Goal: Transaction & Acquisition: Book appointment/travel/reservation

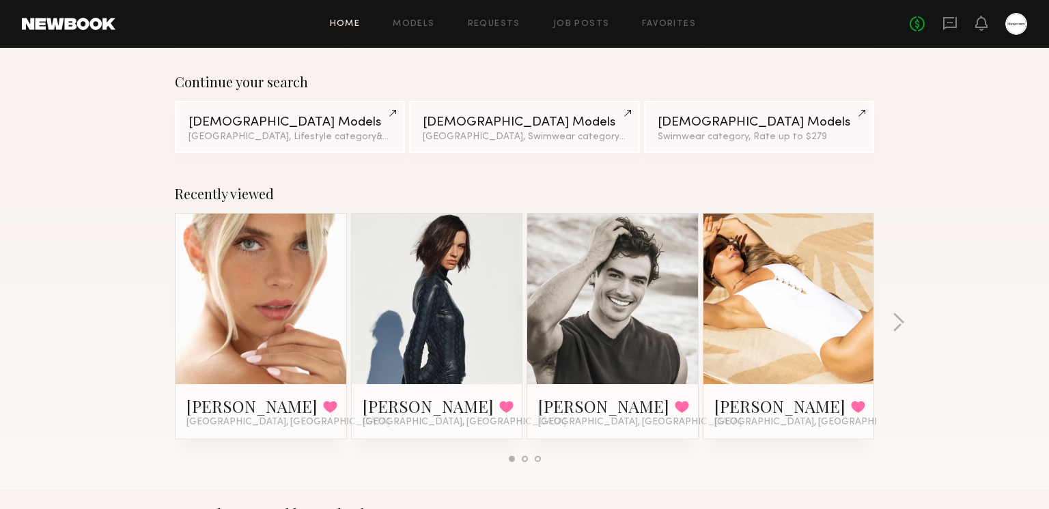
scroll to position [98, 0]
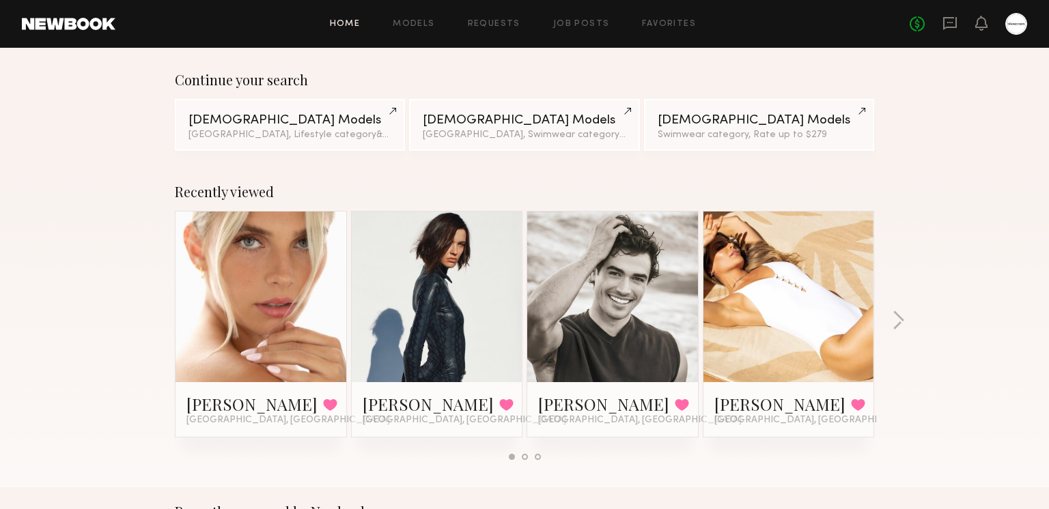
click at [461, 318] on link at bounding box center [436, 297] width 83 height 171
click at [955, 23] on icon at bounding box center [949, 23] width 15 height 15
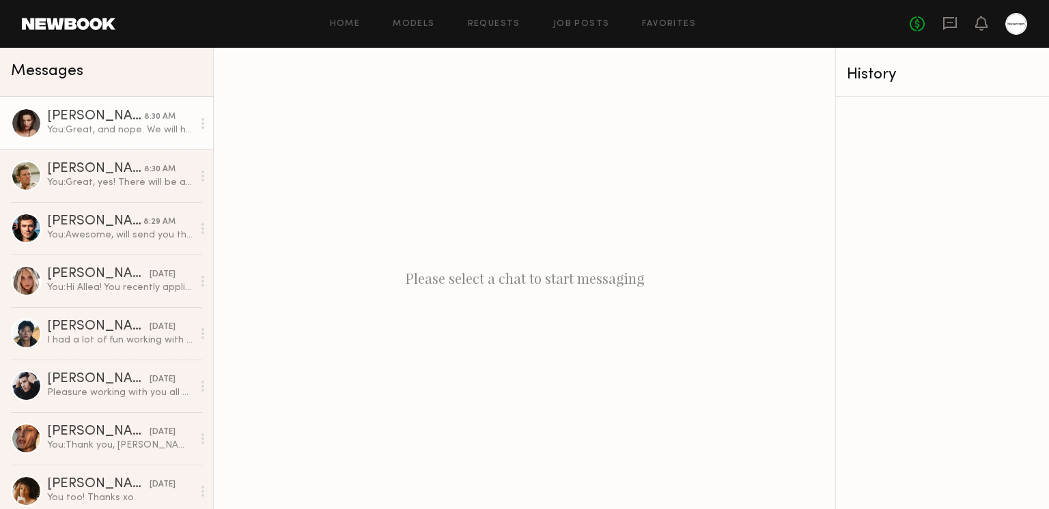
click at [84, 132] on div "You: Great, and nope. We will have a hair/makeup artist!" at bounding box center [119, 130] width 145 height 13
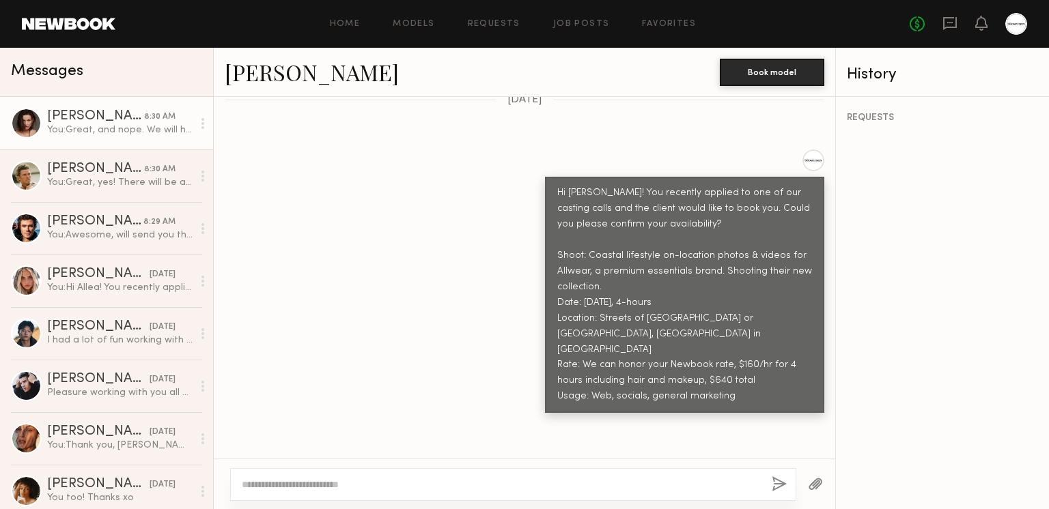
scroll to position [475, 0]
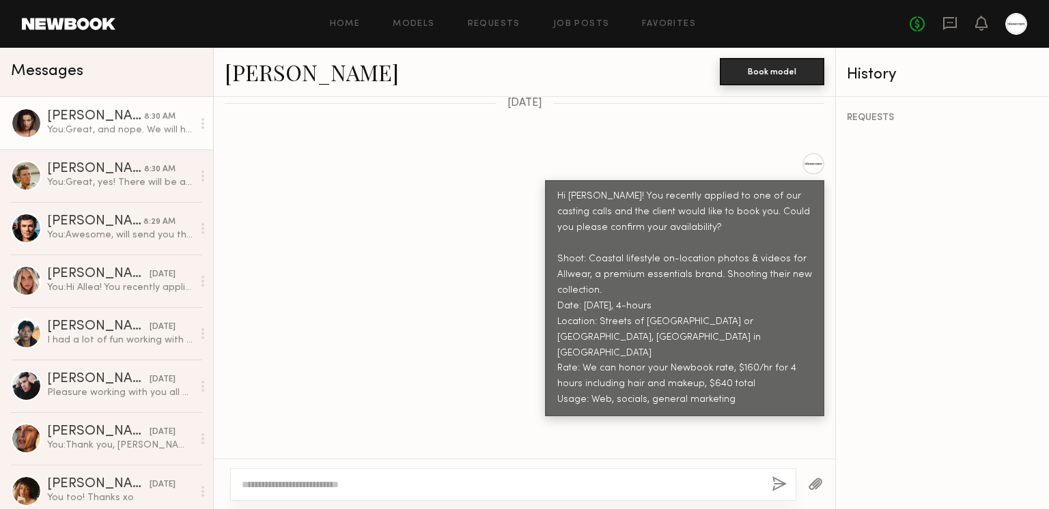
click at [740, 71] on button "Book model" at bounding box center [772, 71] width 104 height 27
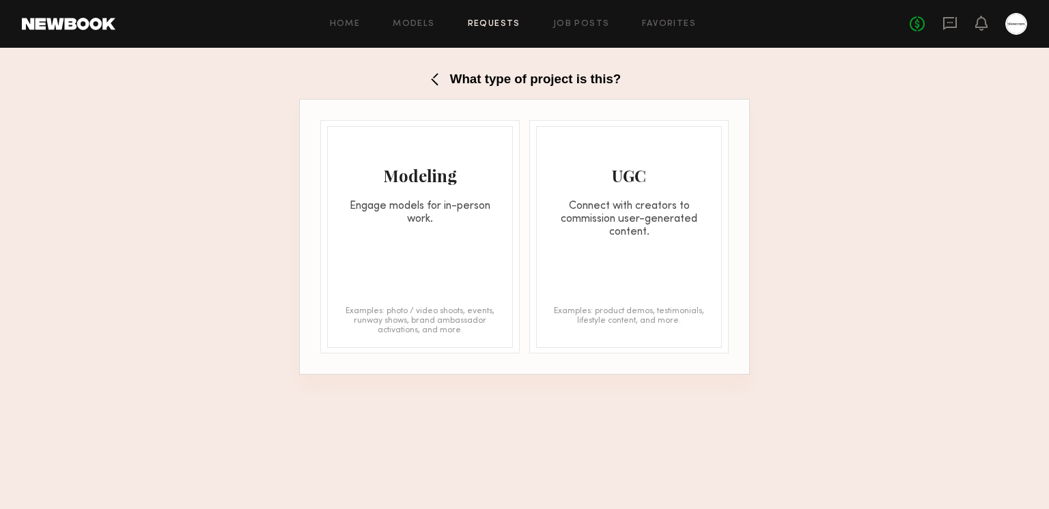
click at [367, 267] on div "Modeling Engage models for in-person work. Examples: photo / video shoots, even…" at bounding box center [420, 237] width 186 height 222
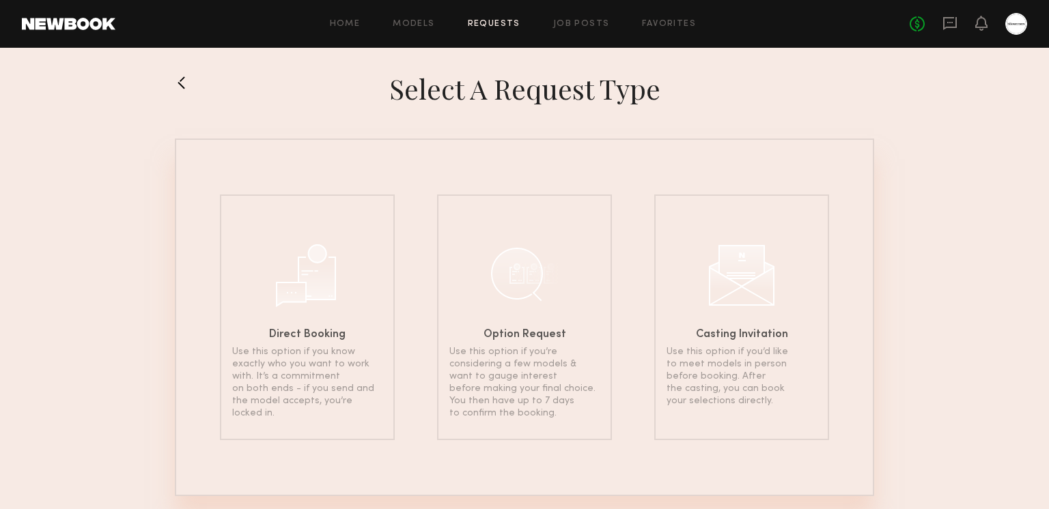
scroll to position [31, 0]
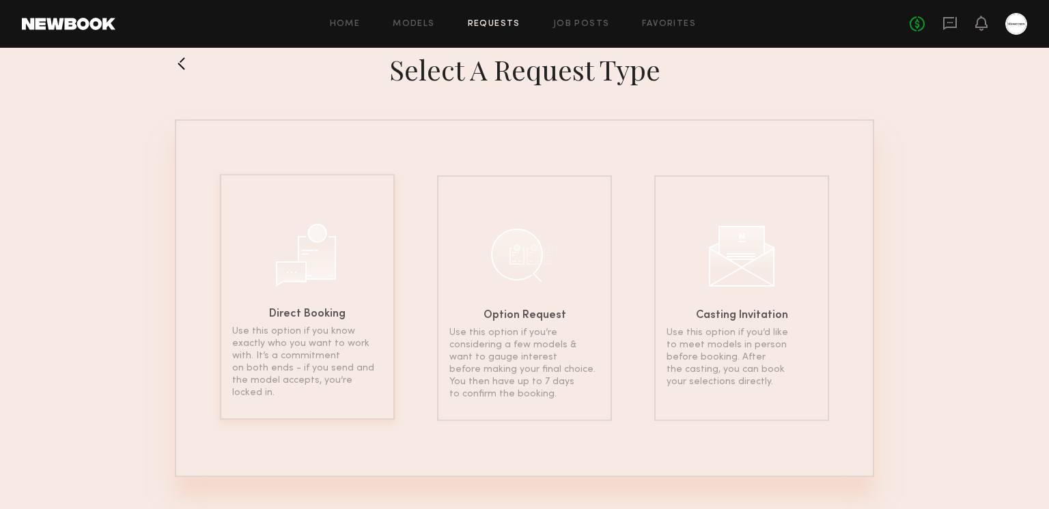
click at [280, 289] on div "Direct Booking Use this option if you know exactly who you want to work with. I…" at bounding box center [307, 297] width 175 height 246
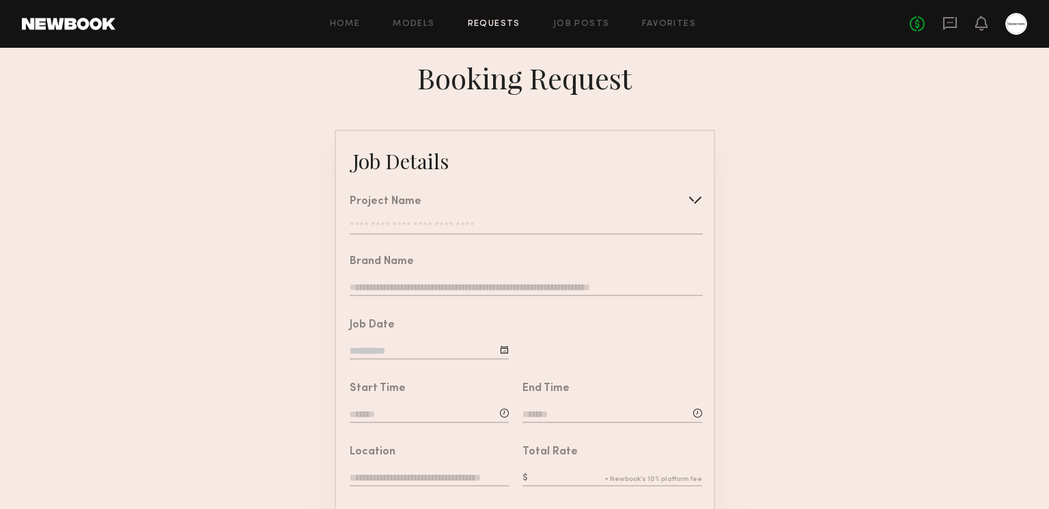
click at [508, 225] on input "text" at bounding box center [526, 228] width 352 height 14
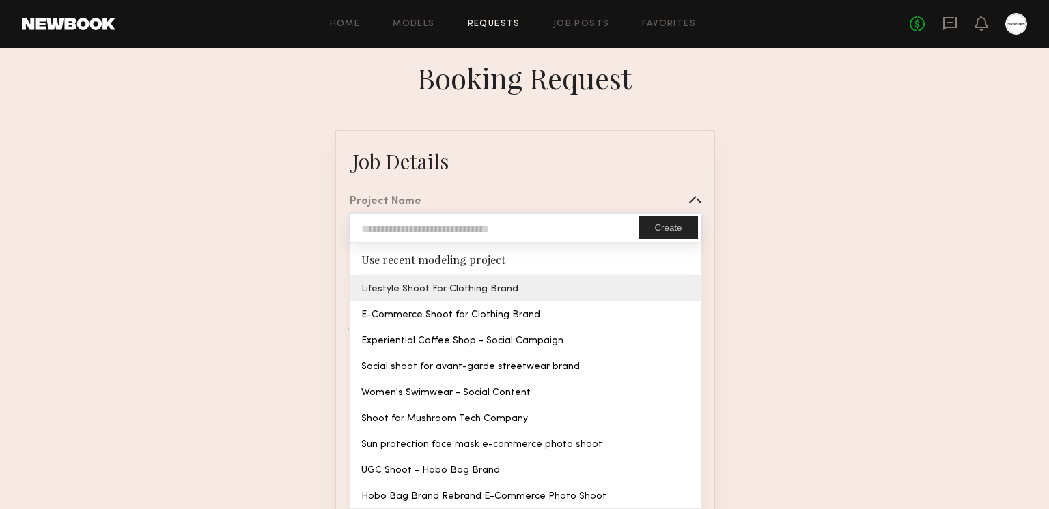
type input "**********"
type textarea "**********"
click at [467, 286] on common-border "**********" at bounding box center [525, 510] width 380 height 761
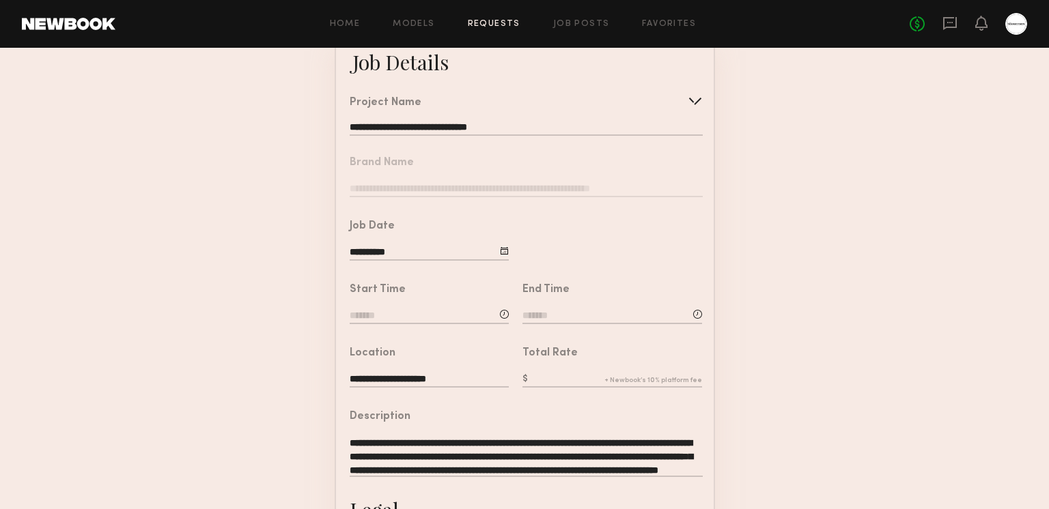
scroll to position [100, 0]
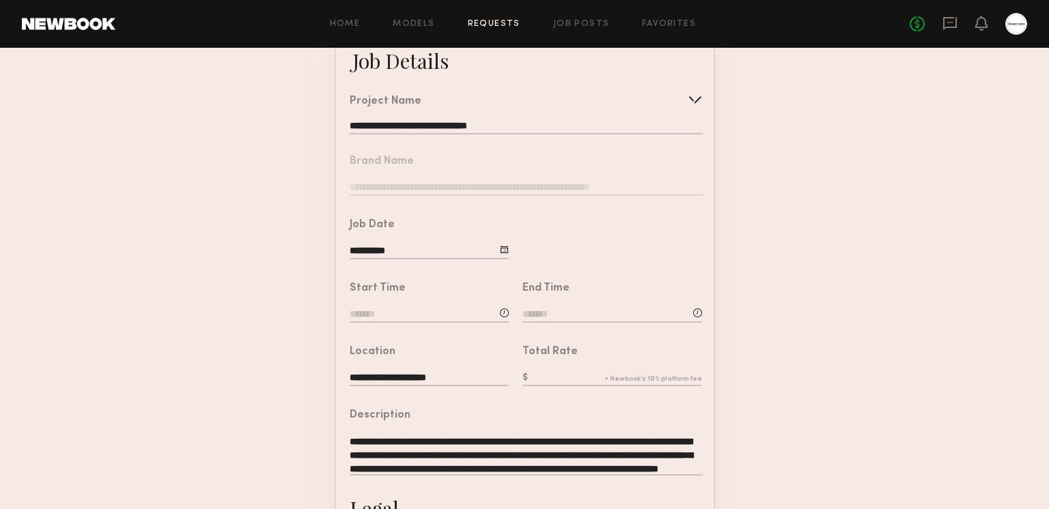
click at [407, 315] on input at bounding box center [429, 315] width 159 height 15
click at [264, 294] on form "**********" at bounding box center [524, 409] width 1049 height 761
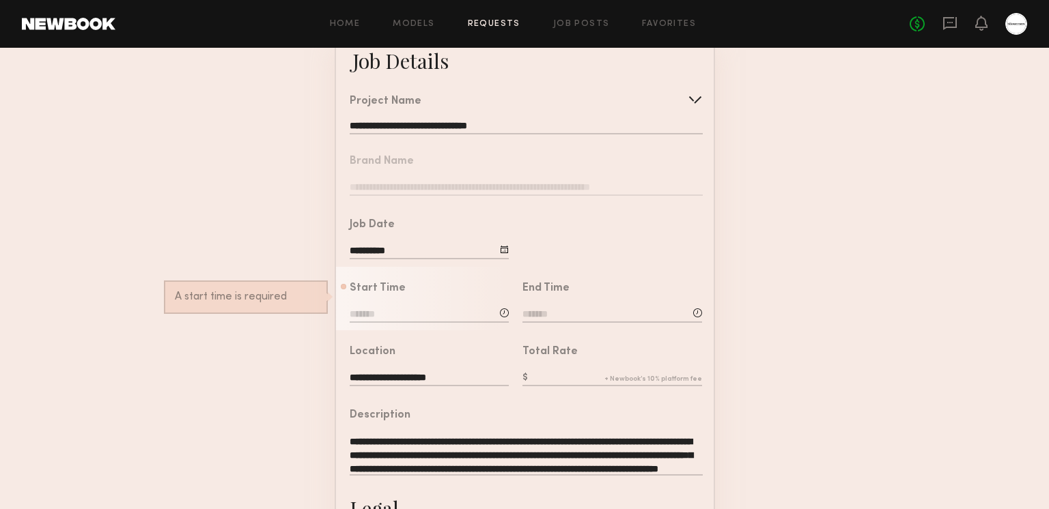
click at [369, 296] on div "Start Time : AM A start time is required" at bounding box center [429, 304] width 159 height 42
click at [378, 322] on div ": AM" at bounding box center [429, 316] width 159 height 17
click at [371, 316] on input at bounding box center [429, 315] width 159 height 15
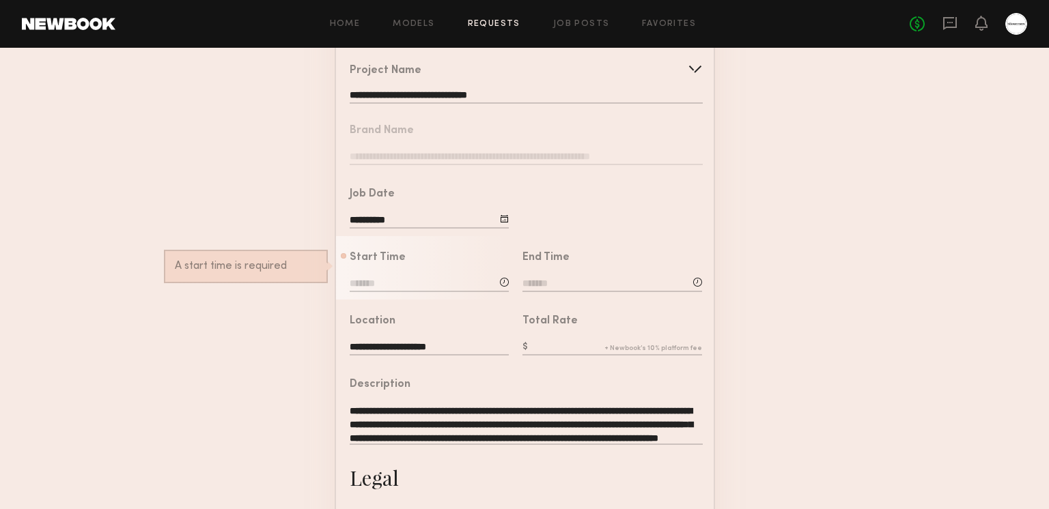
scroll to position [132, 0]
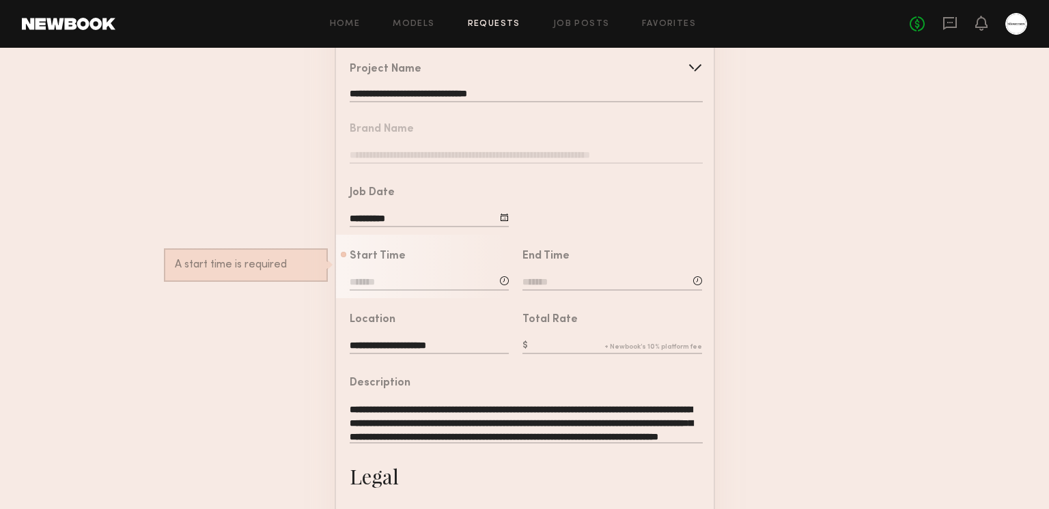
click at [576, 344] on input "text" at bounding box center [612, 346] width 180 height 15
type input "***"
click at [830, 322] on form "**********" at bounding box center [524, 377] width 1049 height 761
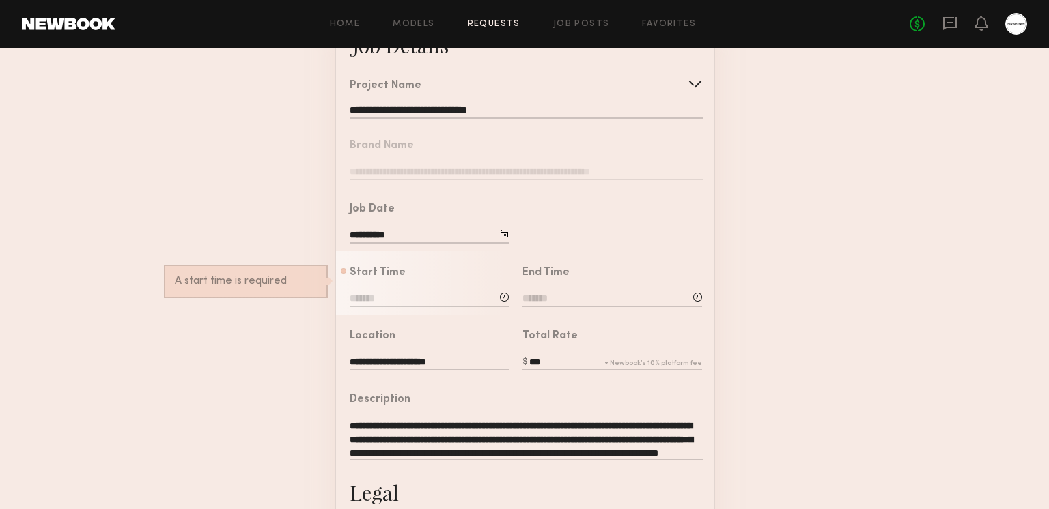
scroll to position [108, 0]
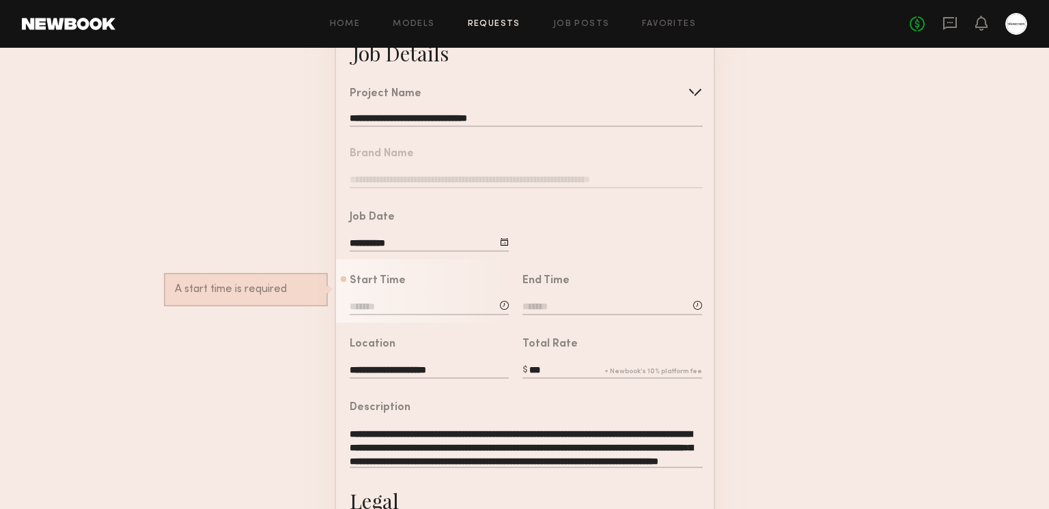
click at [382, 305] on input at bounding box center [429, 307] width 159 height 15
click at [865, 250] on form "**********" at bounding box center [524, 402] width 1049 height 761
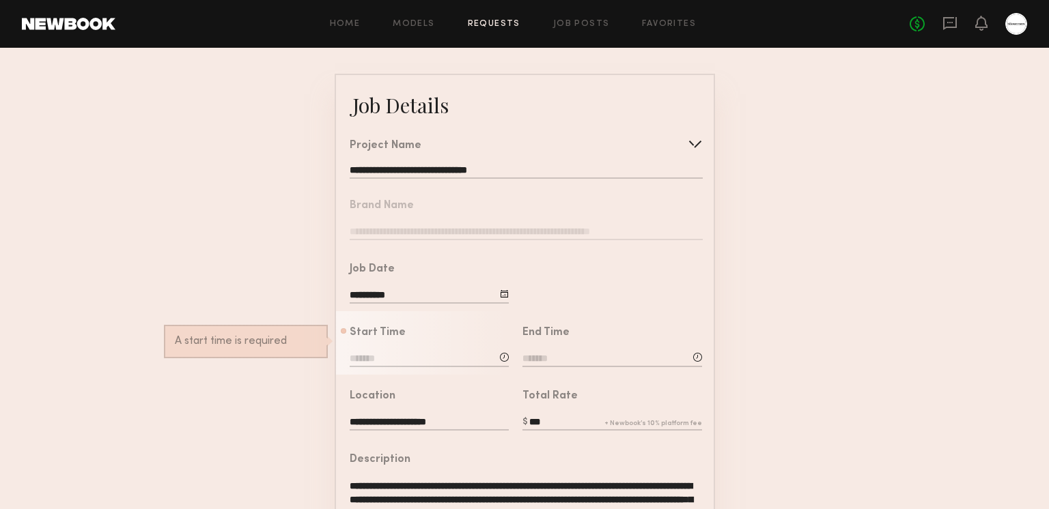
scroll to position [0, 0]
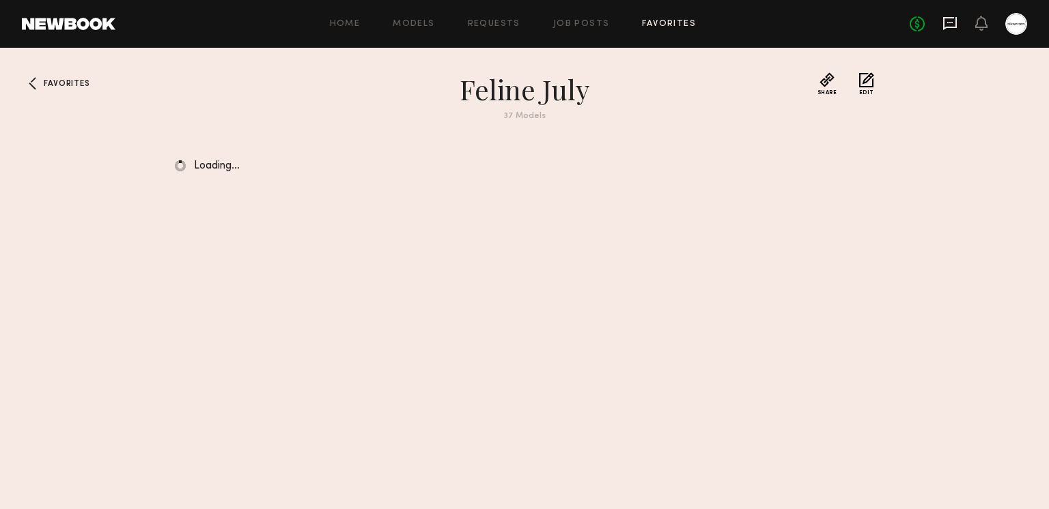
click at [952, 27] on icon at bounding box center [950, 23] width 14 height 13
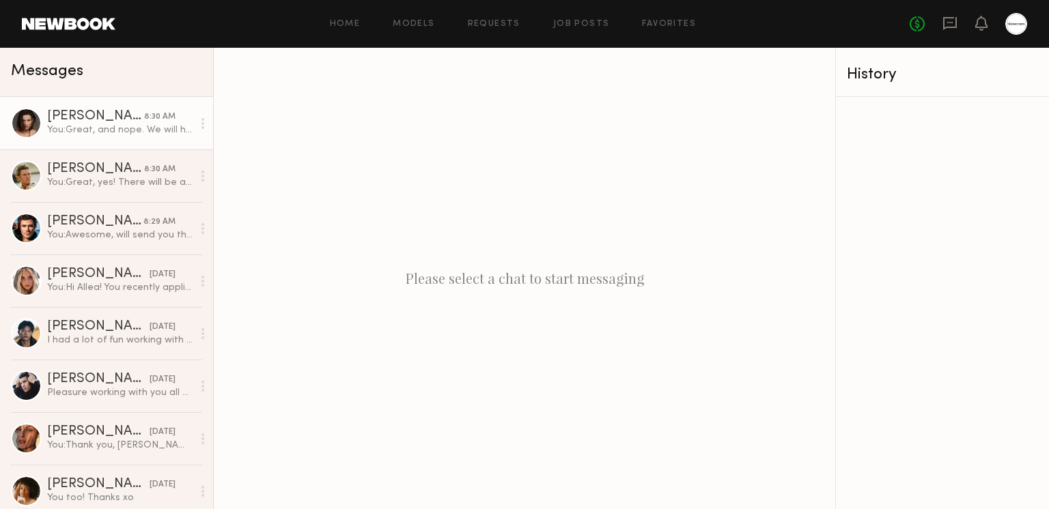
click at [122, 114] on div "[PERSON_NAME]" at bounding box center [95, 117] width 97 height 14
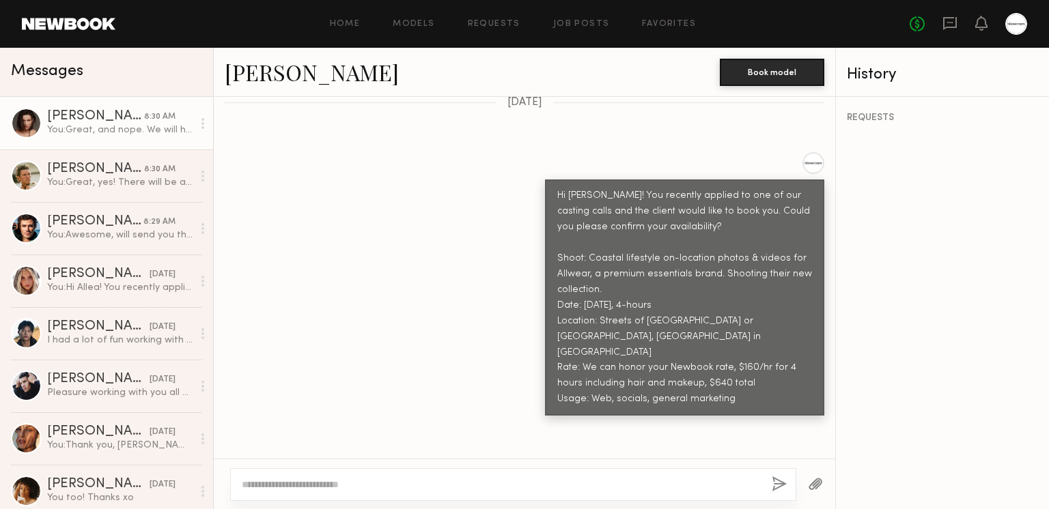
scroll to position [463, 0]
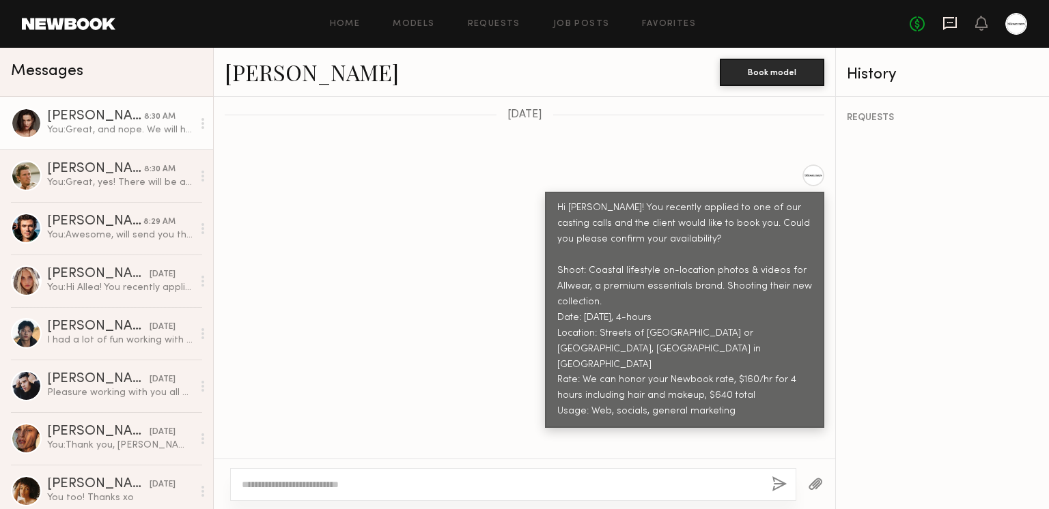
click at [942, 20] on icon at bounding box center [949, 23] width 15 height 15
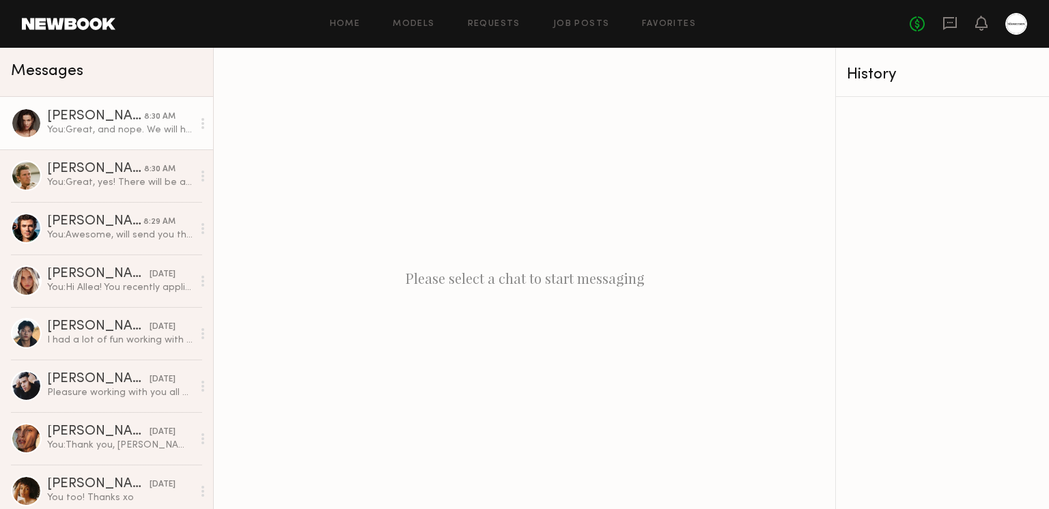
click at [137, 134] on div "You: Great, and nope. We will have a hair/makeup artist!" at bounding box center [119, 130] width 145 height 13
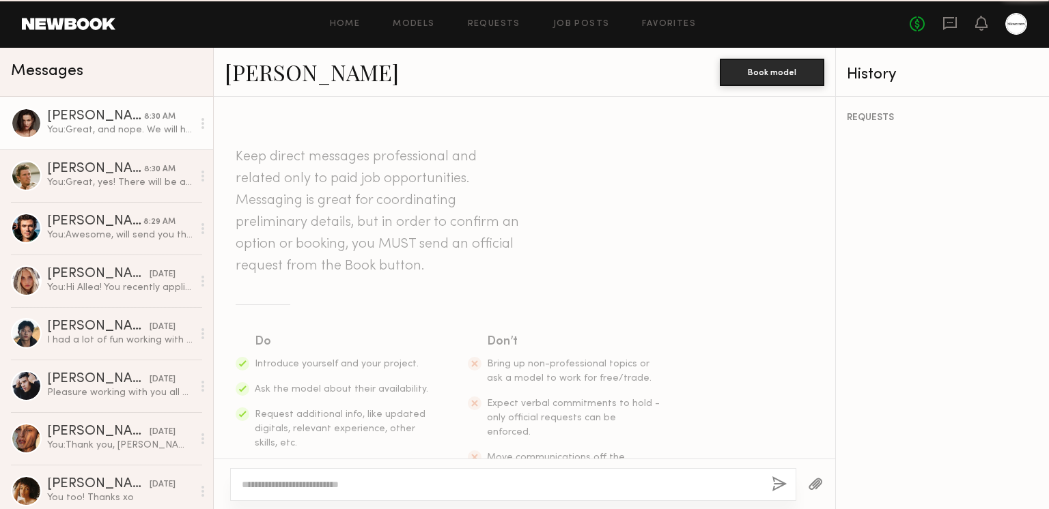
scroll to position [617, 0]
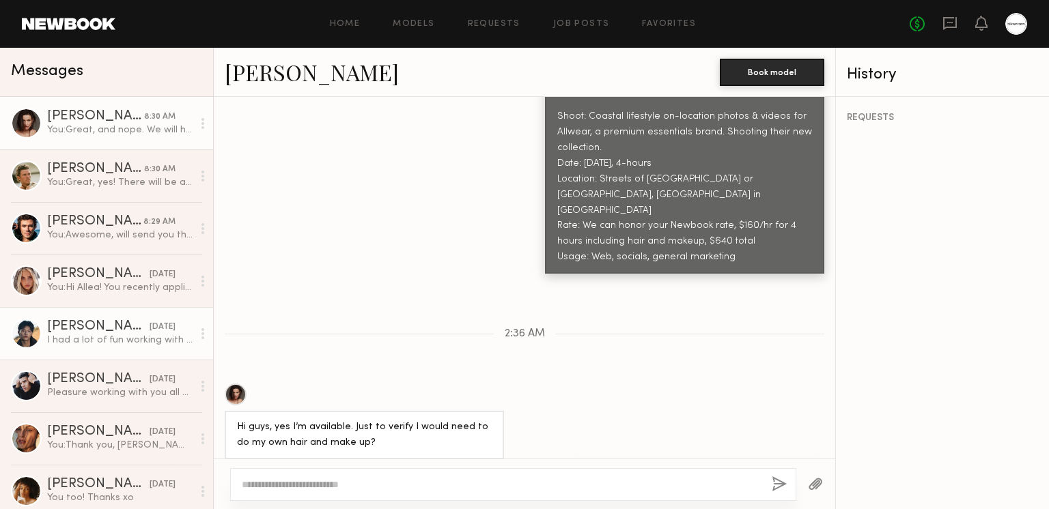
click at [89, 348] on link "Albert T. 09/04/2025 I had a lot of fun working with you and the team today. Th…" at bounding box center [106, 333] width 213 height 53
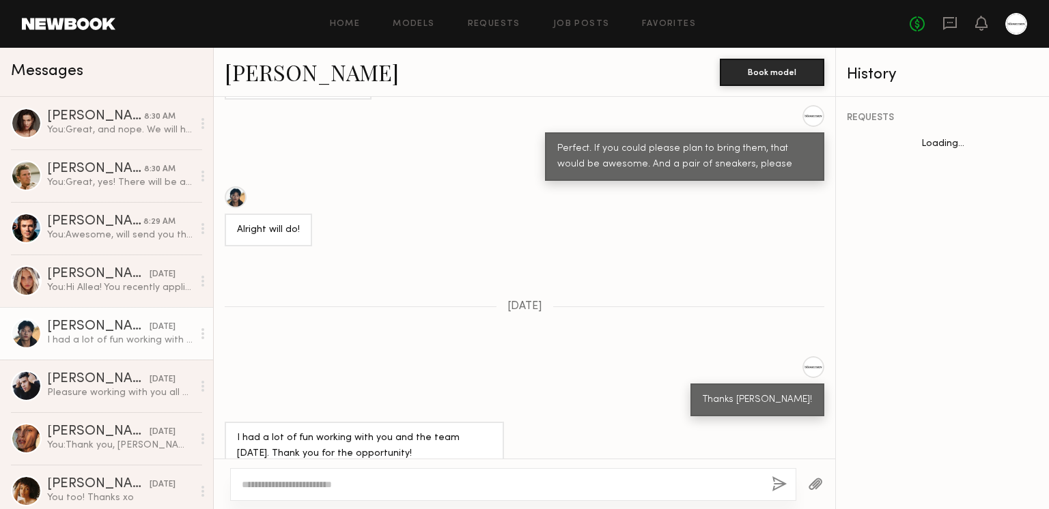
scroll to position [910, 0]
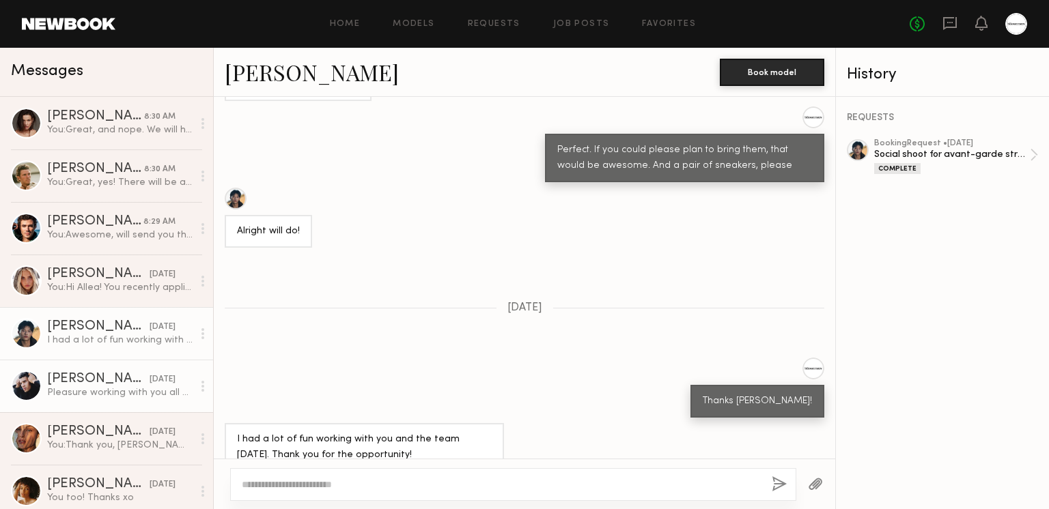
click at [100, 380] on div "[PERSON_NAME]" at bounding box center [98, 380] width 102 height 14
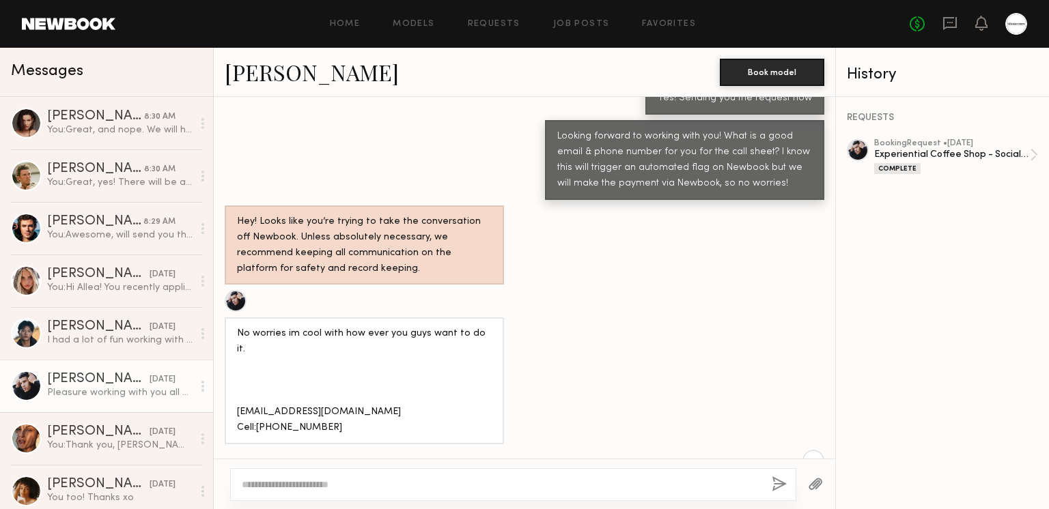
scroll to position [219, 0]
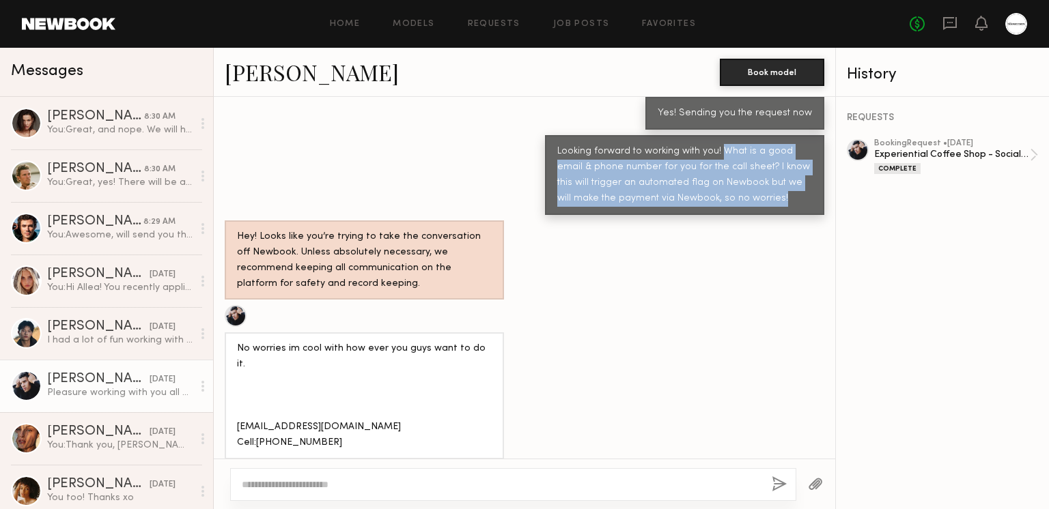
drag, startPoint x: 719, startPoint y: 147, endPoint x: 771, endPoint y: 201, distance: 74.4
click at [771, 201] on div "Looking forward to working with you! What is a good email & phone number for yo…" at bounding box center [684, 175] width 255 height 63
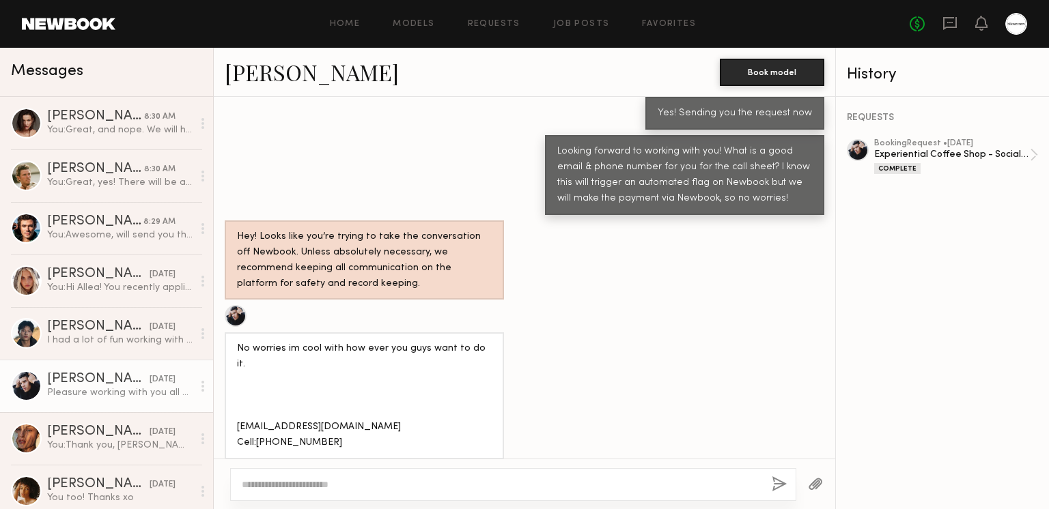
click at [957, 260] on div "REQUESTS booking Request • 08/29/2025 Experiential Coffee Shop - Social Campaig…" at bounding box center [942, 303] width 213 height 412
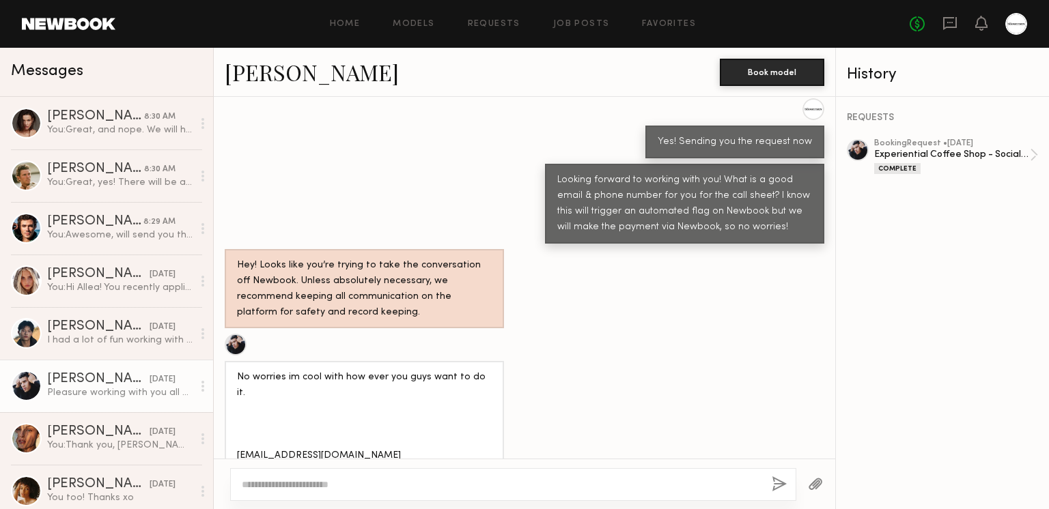
scroll to position [180, 0]
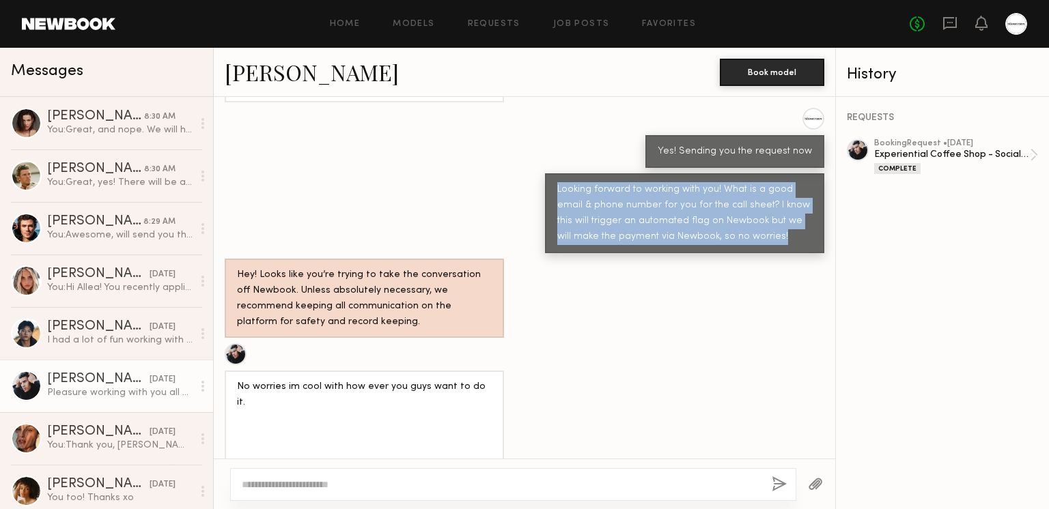
drag, startPoint x: 755, startPoint y: 232, endPoint x: 549, endPoint y: 185, distance: 211.5
click at [549, 185] on div "Looking forward to working with you! What is a good email & phone number for yo…" at bounding box center [684, 213] width 279 height 80
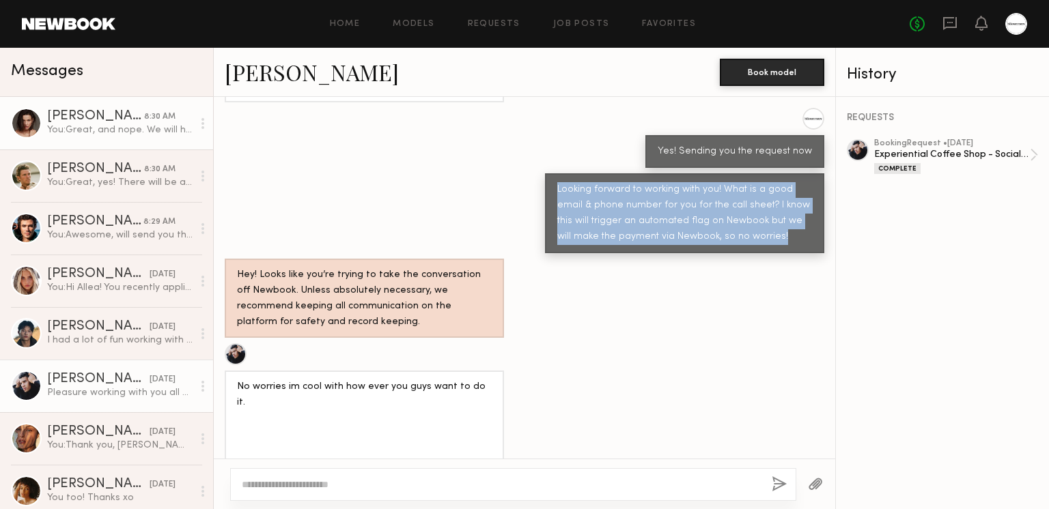
click at [117, 120] on div "[PERSON_NAME]" at bounding box center [95, 117] width 97 height 14
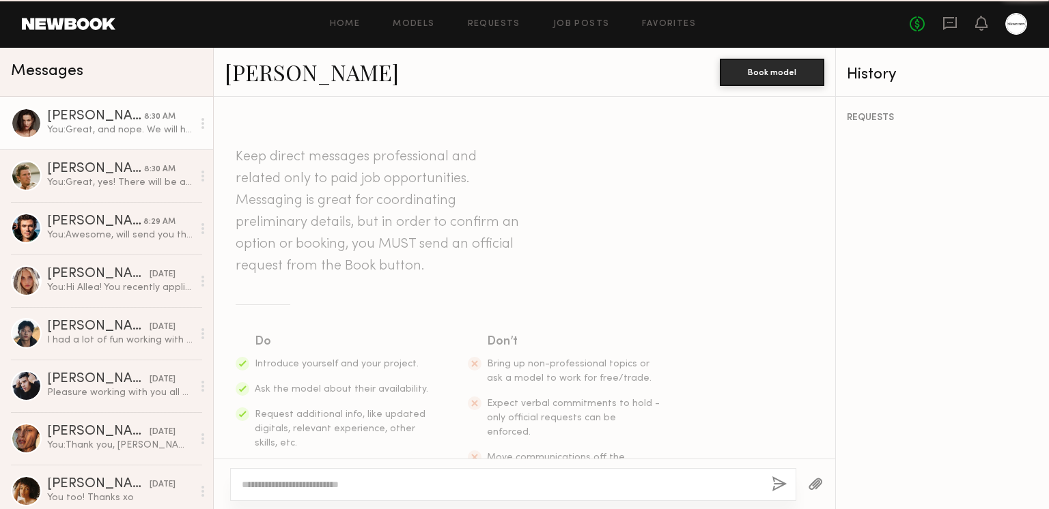
scroll to position [617, 0]
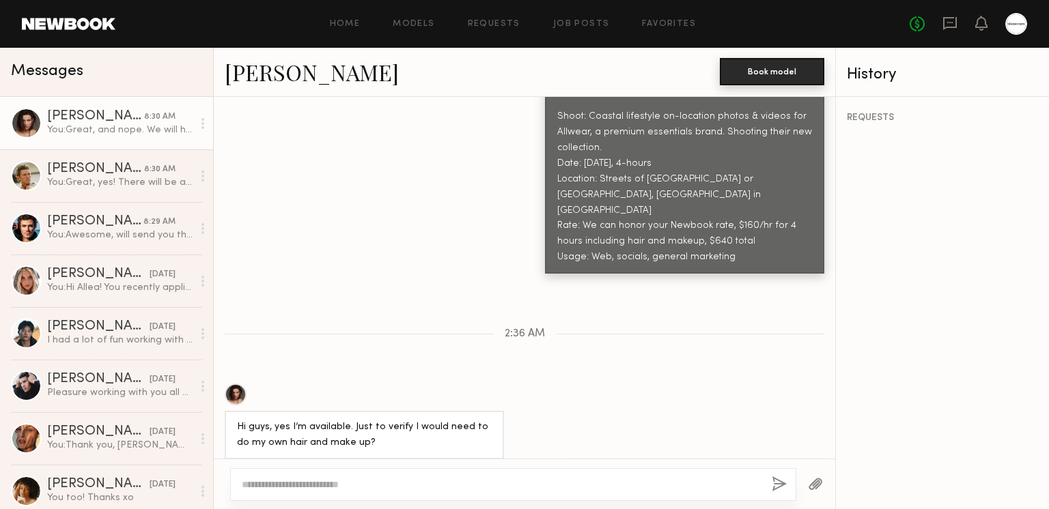
click at [798, 63] on button "Book model" at bounding box center [772, 71] width 104 height 27
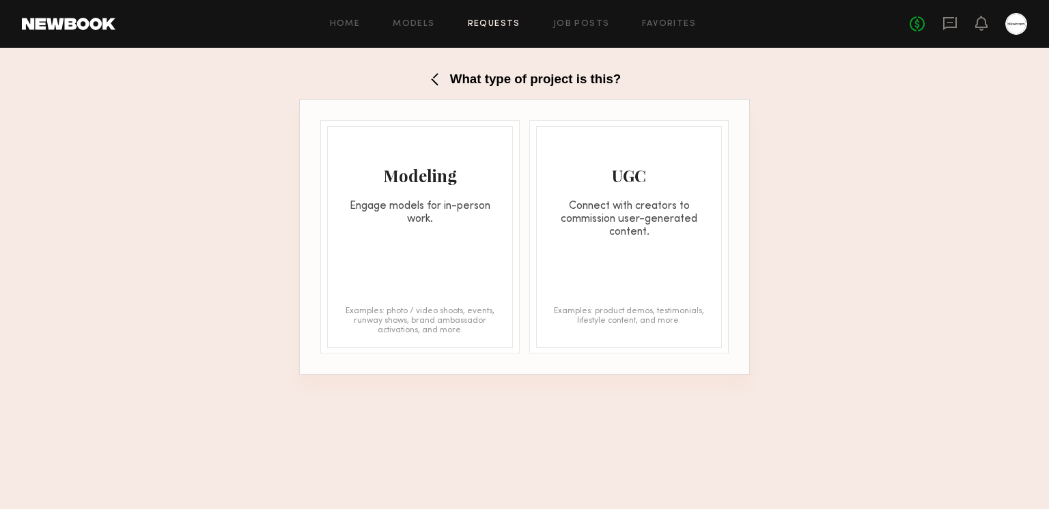
click at [393, 256] on div "Modeling Engage models for in-person work. Examples: photo / video shoots, even…" at bounding box center [420, 237] width 186 height 222
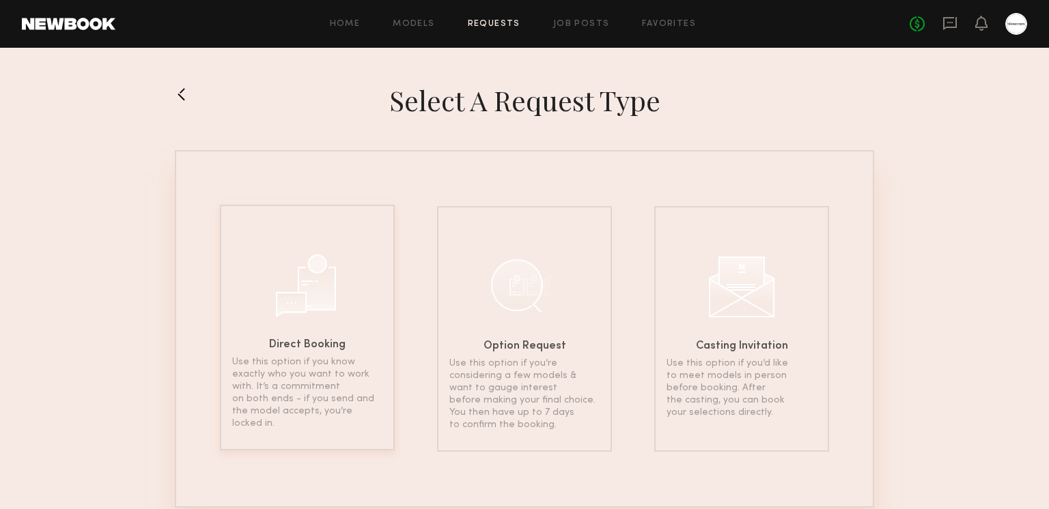
click at [331, 271] on div at bounding box center [307, 284] width 68 height 68
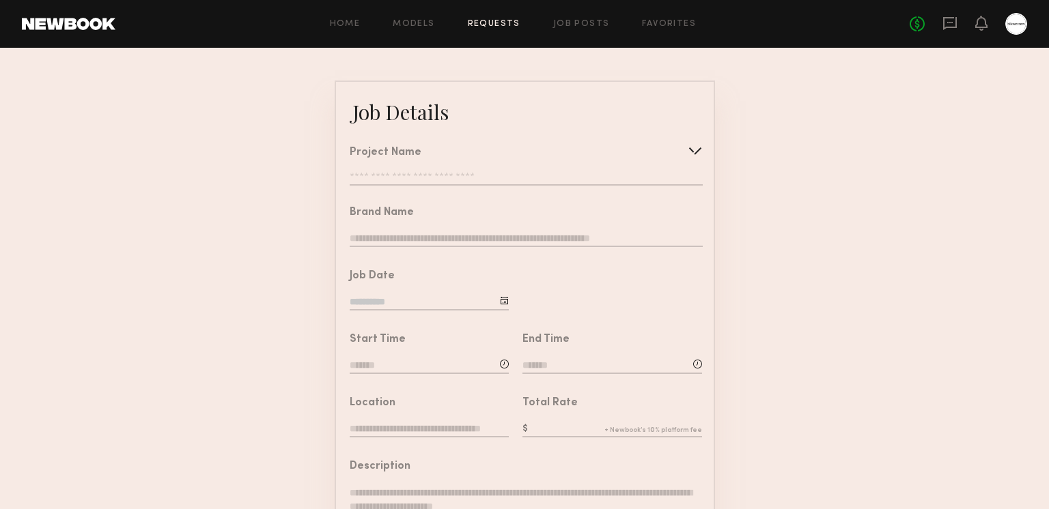
scroll to position [105, 0]
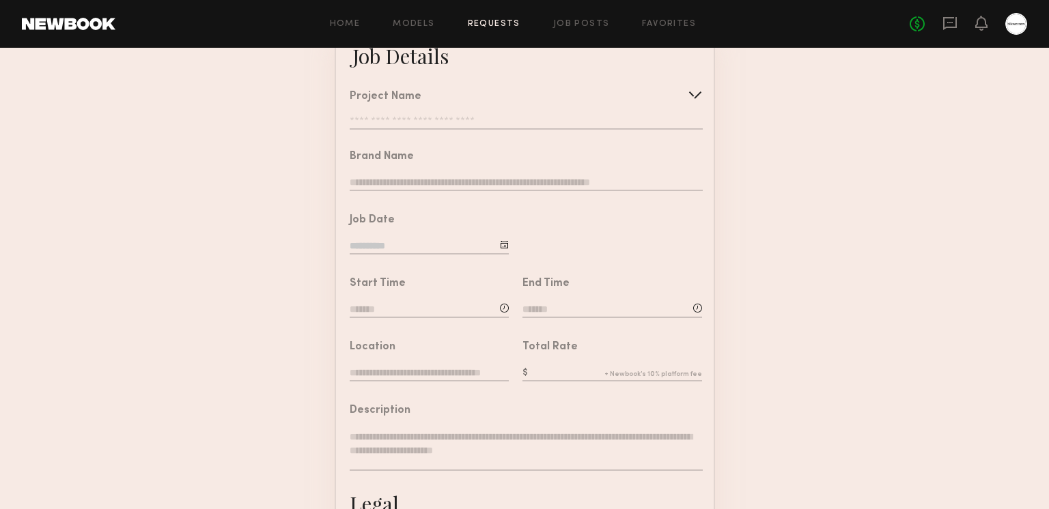
click at [429, 303] on input at bounding box center [429, 310] width 159 height 15
click at [595, 308] on input at bounding box center [612, 310] width 180 height 15
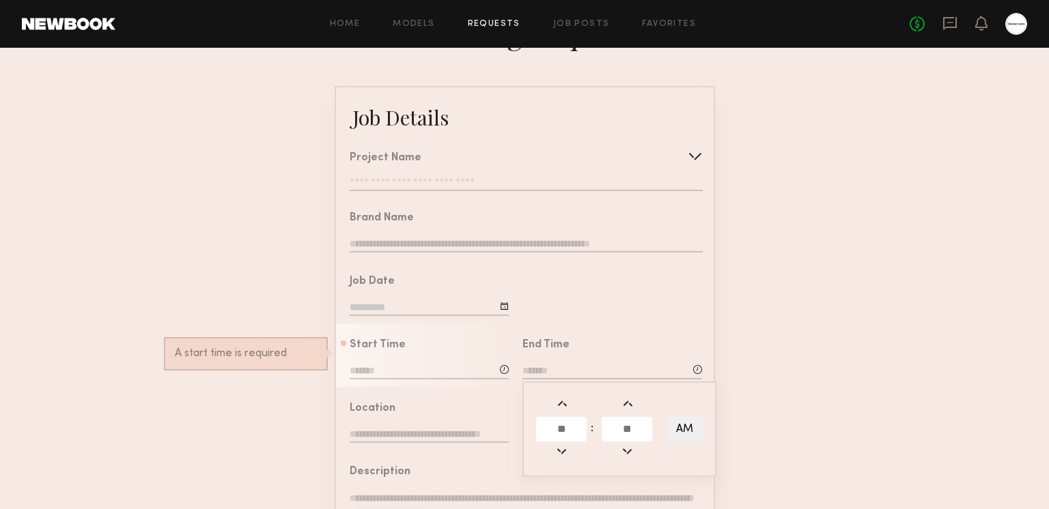
scroll to position [0, 0]
